Goal: Navigation & Orientation: Find specific page/section

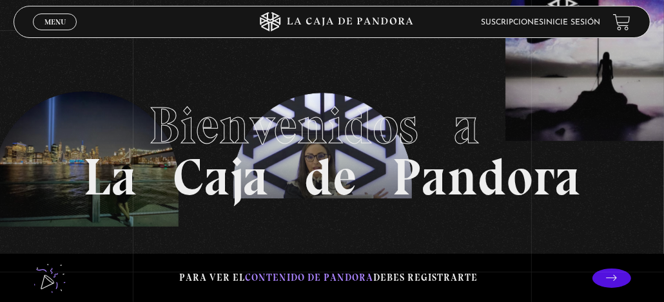
click at [53, 21] on span "Menu" at bounding box center [54, 22] width 21 height 8
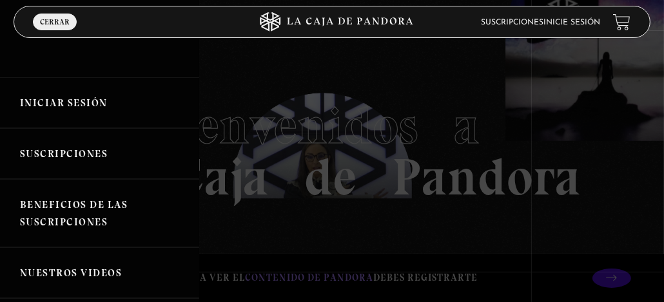
click at [70, 109] on link "Iniciar Sesión" at bounding box center [99, 102] width 199 height 51
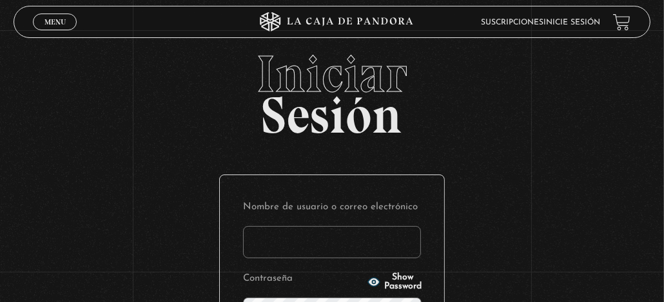
click at [316, 235] on input "Nombre de usuario o correo electrónico" at bounding box center [332, 242] width 178 height 32
click at [353, 238] on input "Rita Diaz" at bounding box center [332, 242] width 178 height 32
type input "R"
click at [326, 251] on input "Nombre de usuario o correo electrónico" at bounding box center [332, 242] width 178 height 32
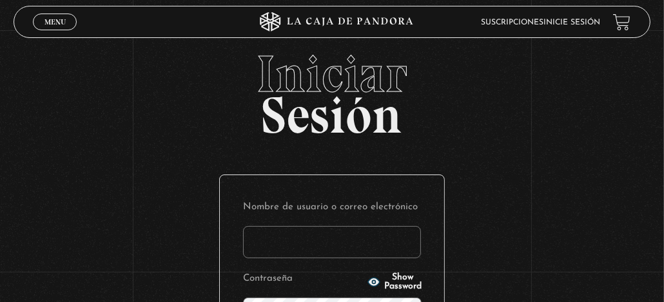
click at [350, 244] on input "Nombre de usuario o correo electrónico" at bounding box center [332, 242] width 178 height 32
type input "Rita Diaz"
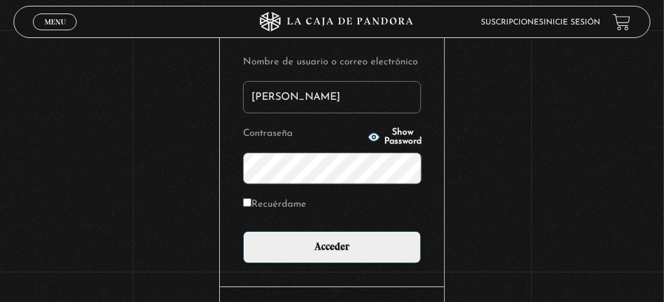
scroll to position [193, 0]
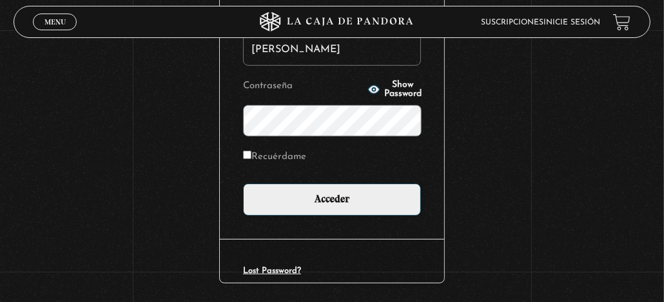
click at [372, 88] on circle "button" at bounding box center [373, 89] width 3 height 3
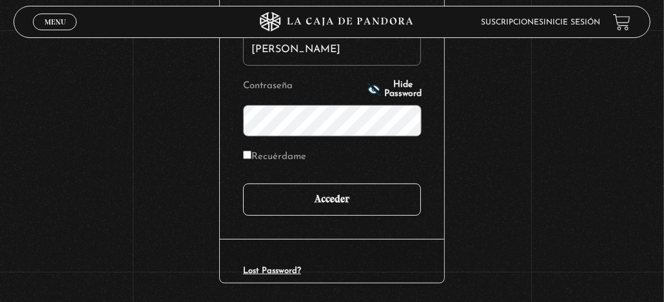
click at [344, 195] on input "Acceder" at bounding box center [332, 200] width 178 height 32
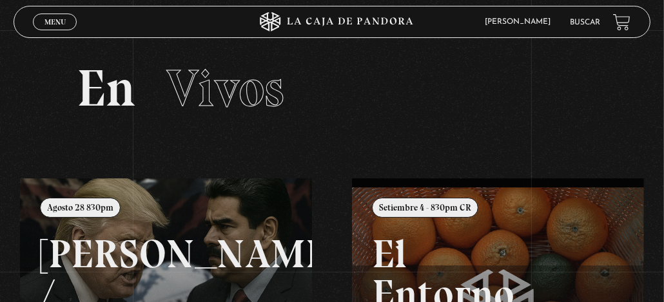
click at [586, 24] on link "Buscar" at bounding box center [585, 23] width 30 height 8
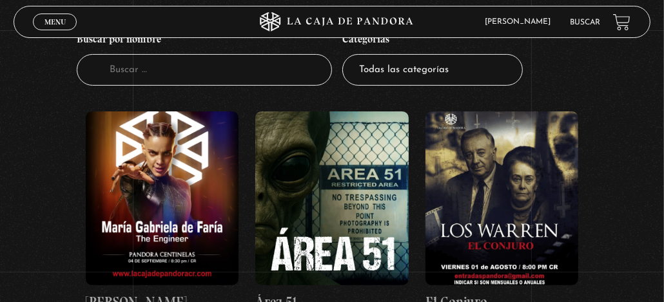
scroll to position [129, 0]
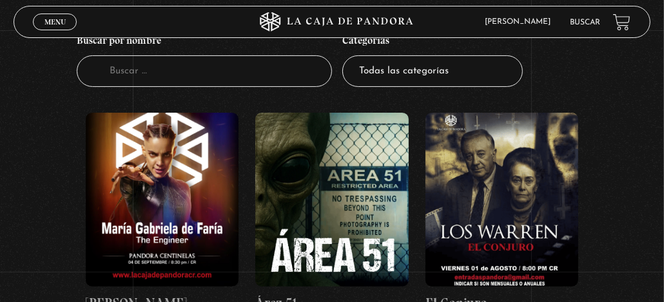
click at [320, 162] on figure at bounding box center [331, 200] width 153 height 174
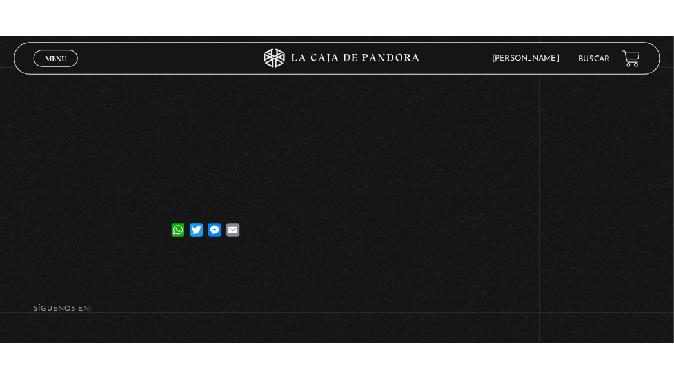
scroll to position [129, 0]
